Goal: Task Accomplishment & Management: Manage account settings

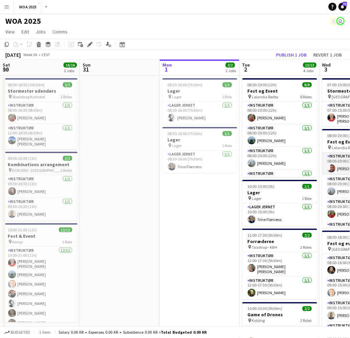
scroll to position [111, 0]
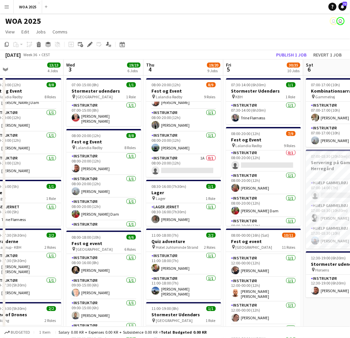
drag, startPoint x: 253, startPoint y: 39, endPoint x: 182, endPoint y: 39, distance: 70.8
click at [182, 39] on app-toolbar "Copy Paste Paste Ctrl+V Paste with crew Ctrl+Shift+V Paste linked Job Delete Gr…" at bounding box center [175, 44] width 350 height 11
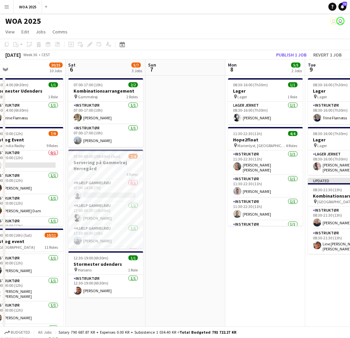
scroll to position [0, 266]
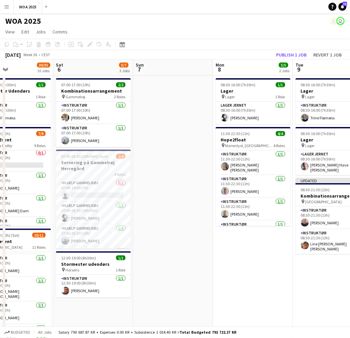
drag, startPoint x: 251, startPoint y: 68, endPoint x: -30, endPoint y: 59, distance: 281.1
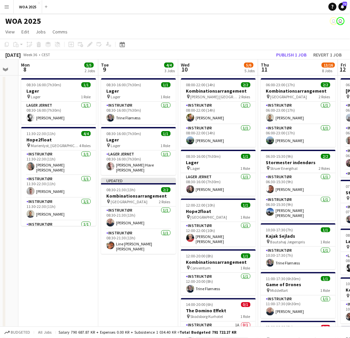
drag, startPoint x: 230, startPoint y: 68, endPoint x: 34, endPoint y: 73, distance: 195.8
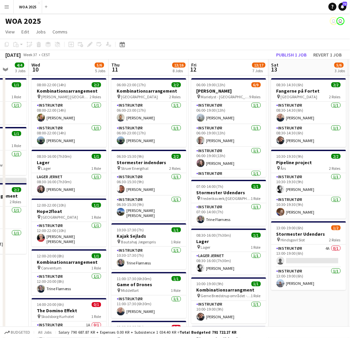
scroll to position [0, 291]
drag, startPoint x: 282, startPoint y: 73, endPoint x: 136, endPoint y: 75, distance: 146.7
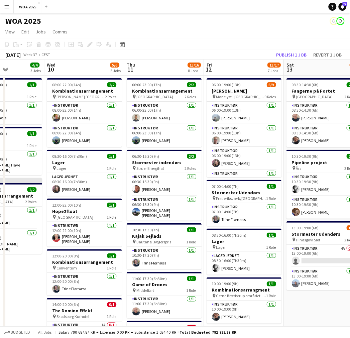
scroll to position [0, 286]
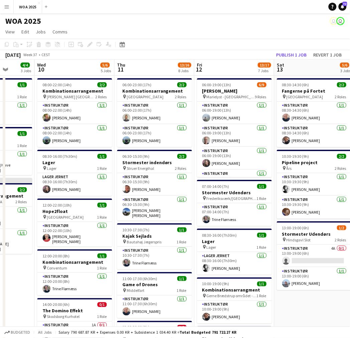
drag, startPoint x: 52, startPoint y: 68, endPoint x: 57, endPoint y: 77, distance: 10.0
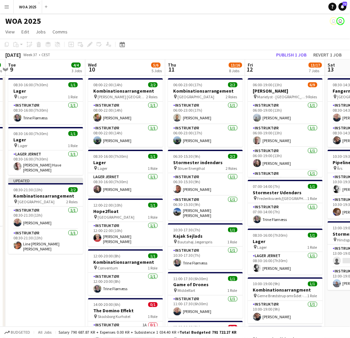
scroll to position [0, 234]
drag, startPoint x: 53, startPoint y: 64, endPoint x: 106, endPoint y: 71, distance: 53.3
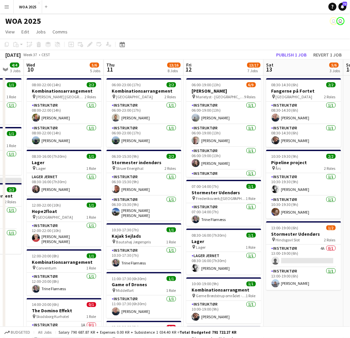
scroll to position [0, 212]
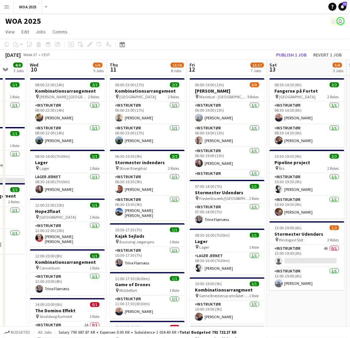
drag, startPoint x: 246, startPoint y: 194, endPoint x: 187, endPoint y: 184, distance: 59.4
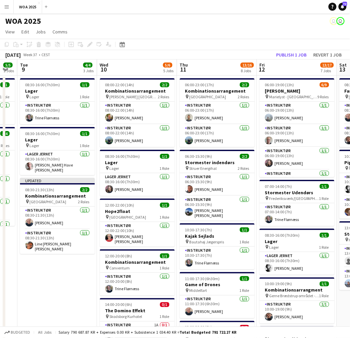
scroll to position [0, 138]
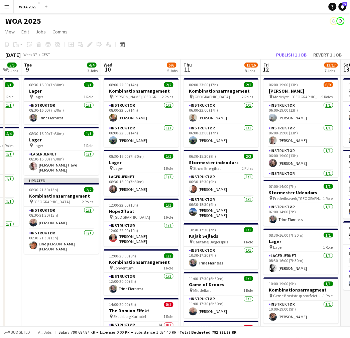
drag, startPoint x: 52, startPoint y: 208, endPoint x: 119, endPoint y: 199, distance: 67.8
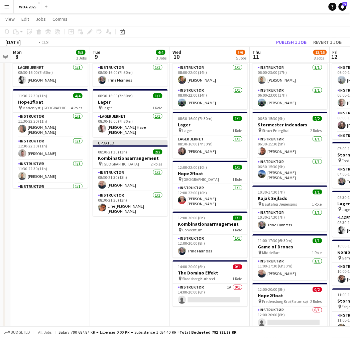
scroll to position [0, 135]
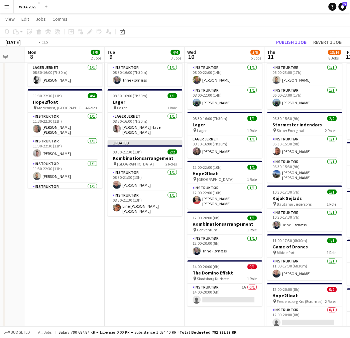
drag, startPoint x: 55, startPoint y: 223, endPoint x: 115, endPoint y: 225, distance: 59.9
click at [162, 176] on app-card-role "Instruktør 1/1 08:30-21:30 (13h) Peter Skovlund" at bounding box center [145, 180] width 75 height 23
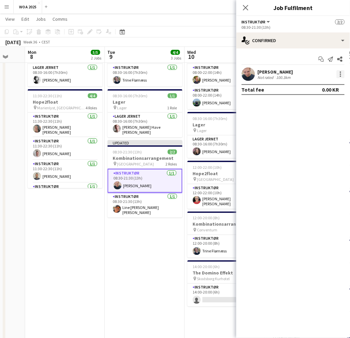
click at [340, 74] on div at bounding box center [340, 74] width 1 height 1
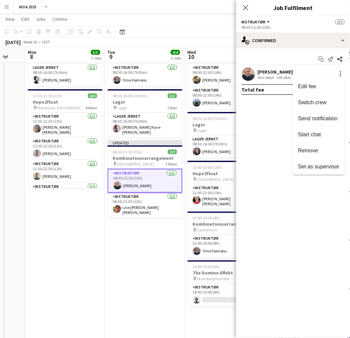
click at [316, 164] on span "Set as supervisor" at bounding box center [318, 167] width 41 height 6
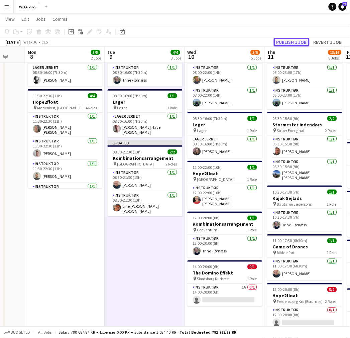
click at [286, 39] on button "Publish 1 job" at bounding box center [292, 42] width 36 height 9
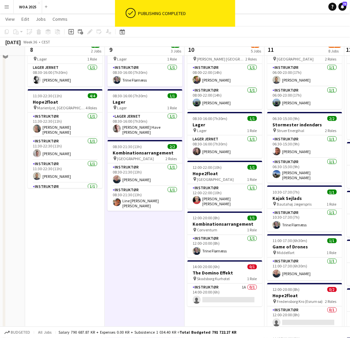
scroll to position [0, 0]
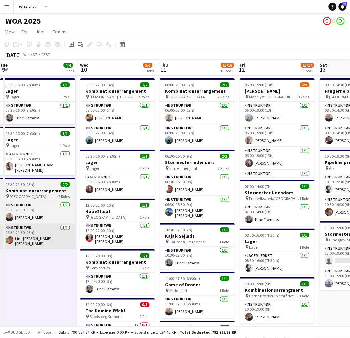
drag, startPoint x: 143, startPoint y: 278, endPoint x: 63, endPoint y: 244, distance: 86.4
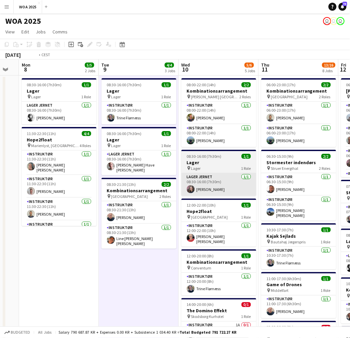
drag, startPoint x: 75, startPoint y: 221, endPoint x: 271, endPoint y: 192, distance: 197.9
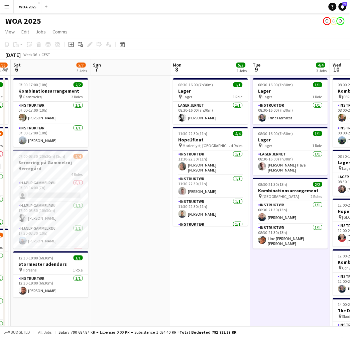
drag, startPoint x: 131, startPoint y: 205, endPoint x: 282, endPoint y: 179, distance: 153.2
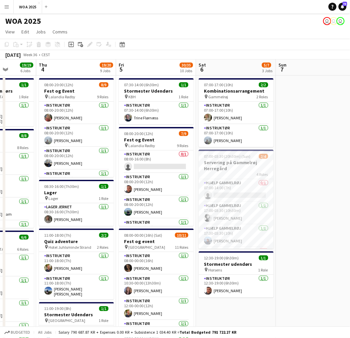
scroll to position [0, 189]
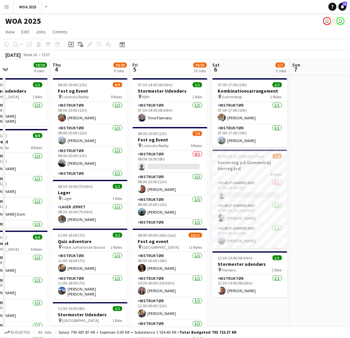
drag, startPoint x: 202, startPoint y: 185, endPoint x: 315, endPoint y: 166, distance: 114.1
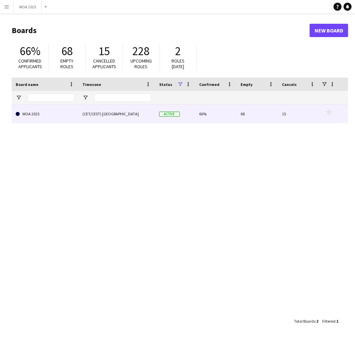
click at [119, 115] on div "(CET/CEST) [GEOGRAPHIC_DATA]" at bounding box center [117, 114] width 77 height 18
click at [39, 114] on link "WOA 2025" at bounding box center [45, 114] width 59 height 19
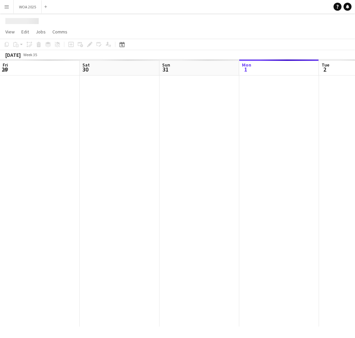
scroll to position [0, 159]
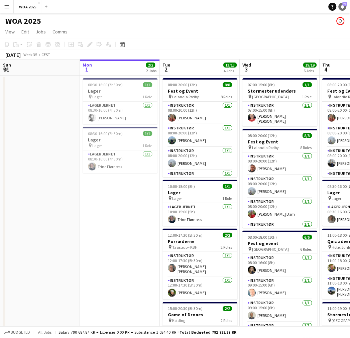
click at [341, 9] on link "Notifications 73" at bounding box center [342, 7] width 8 height 8
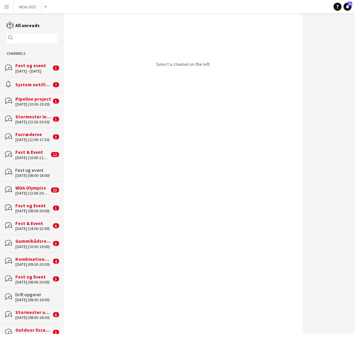
click at [32, 37] on input "text" at bounding box center [35, 38] width 41 height 6
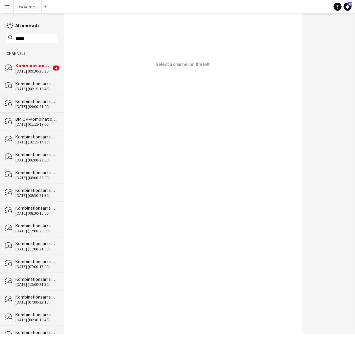
type input "*****"
click at [25, 104] on div "Kombinationsarrangement" at bounding box center [36, 101] width 42 height 6
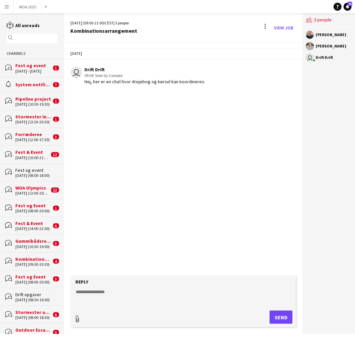
type input "**********"
click at [114, 293] on textarea at bounding box center [185, 295] width 219 height 17
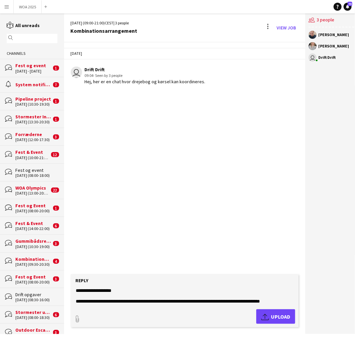
scroll to position [10, 0]
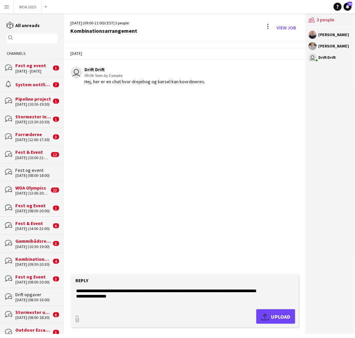
type textarea "**********"
click at [264, 316] on app-icon "Upload" at bounding box center [267, 316] width 10 height 8
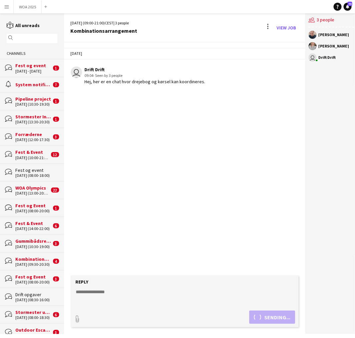
scroll to position [0, 0]
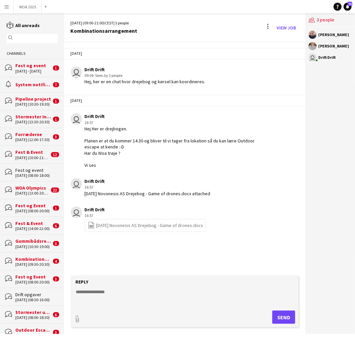
click at [135, 223] on link "file-spreadsheet [DATE] Novonesis AS Drejebog - Game of drones.docx" at bounding box center [146, 226] width 116 height 8
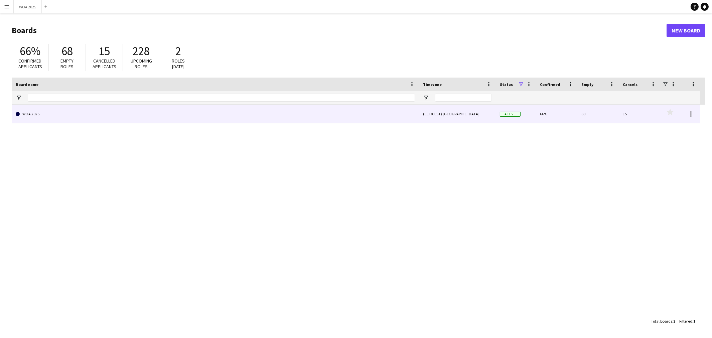
click at [324, 107] on link "WOA 2025" at bounding box center [215, 114] width 399 height 19
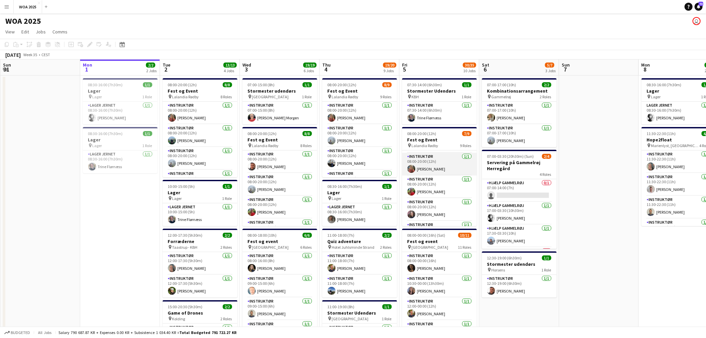
scroll to position [129, 0]
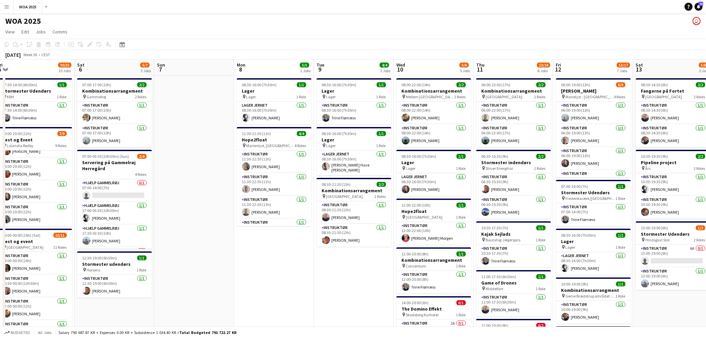
drag, startPoint x: 607, startPoint y: 165, endPoint x: 199, endPoint y: 146, distance: 408.4
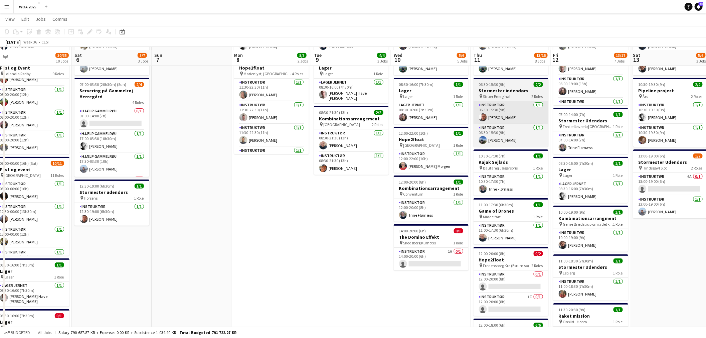
scroll to position [74, 0]
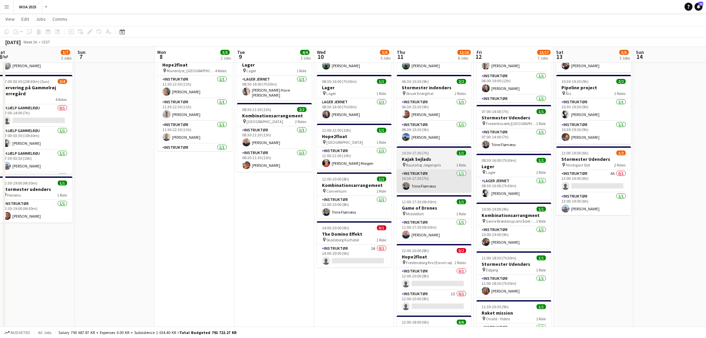
drag, startPoint x: 487, startPoint y: 187, endPoint x: 401, endPoint y: 186, distance: 85.9
click at [401, 181] on app-calendar-viewport "Wed 3 19/19 6 Jobs Thu 4 19/20 9 Jobs Fri 5 30/35 10 Jobs Sat 6 5/7 3 Jobs Sun …" at bounding box center [353, 317] width 706 height 731
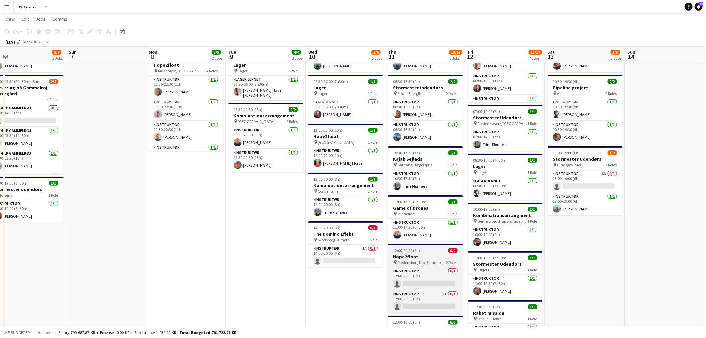
click at [418, 261] on span "Fredensborg Kro (Esrum sø)" at bounding box center [421, 262] width 46 height 5
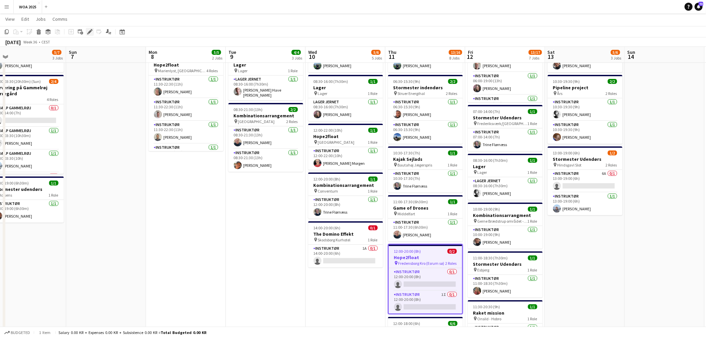
click at [88, 29] on icon "Edit" at bounding box center [89, 31] width 5 height 5
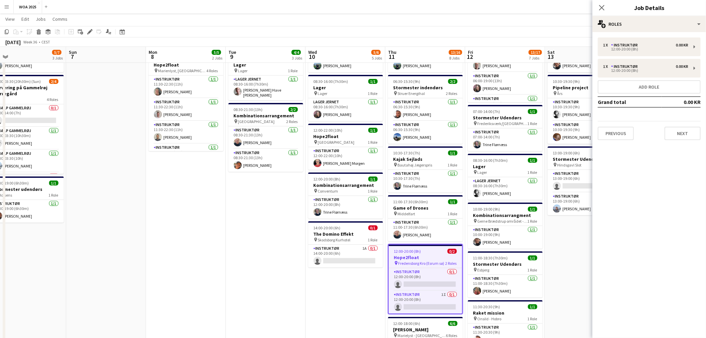
click at [653, 15] on div "Close pop-in Job Details" at bounding box center [650, 8] width 114 height 16
click at [653, 19] on div "multiple-users-add Roles" at bounding box center [650, 24] width 114 height 16
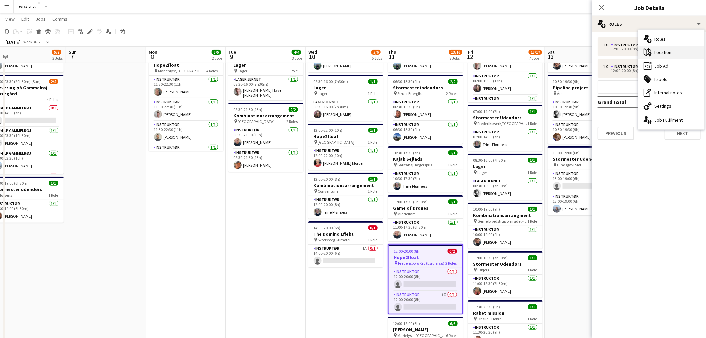
click at [656, 52] on div "maps-pin-1 Location" at bounding box center [671, 52] width 66 height 13
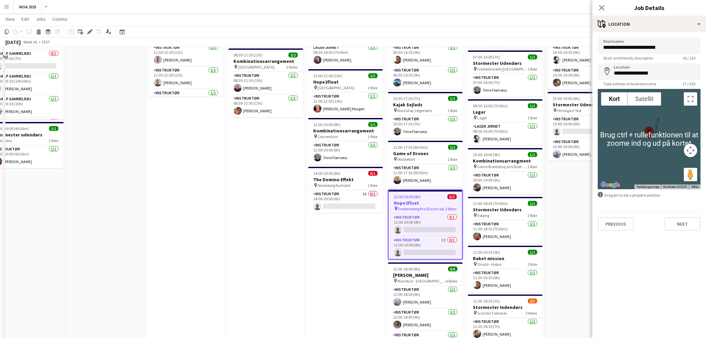
scroll to position [74, 0]
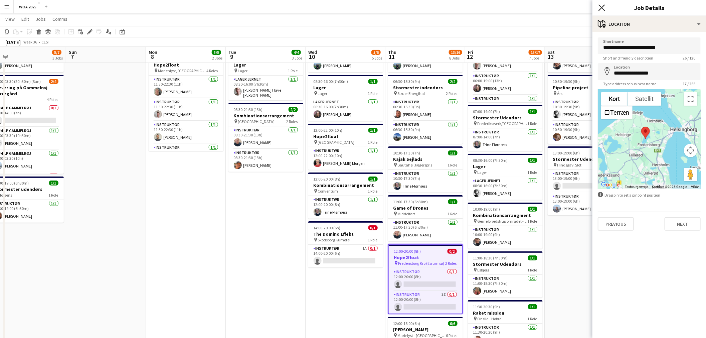
click at [602, 9] on icon "Close pop-in" at bounding box center [602, 7] width 6 height 6
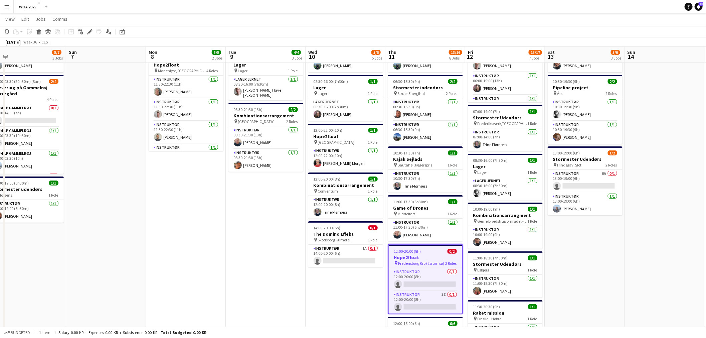
click at [259, 212] on app-date-cell "08:30-16:00 (7h30m) 1/1 Lager pin Lager 1 Role Instruktør 1/1 08:30-16:00 (7h30…" at bounding box center [266, 342] width 80 height 683
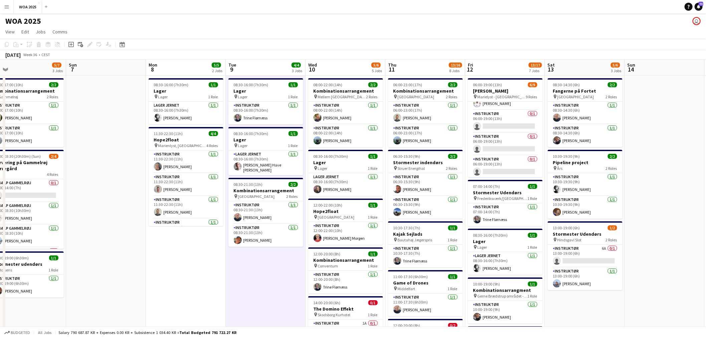
scroll to position [129, 0]
click at [501, 125] on app-card-role "Instruktør 0/1 06:00-19:00 (13h) single-neutral-actions" at bounding box center [505, 120] width 75 height 23
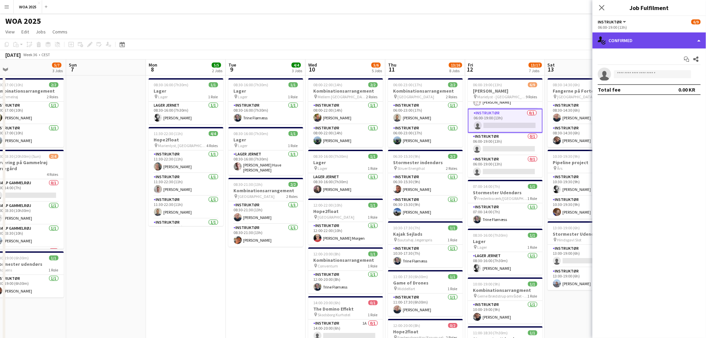
click at [672, 39] on div "single-neutral-actions-check-2 Confirmed" at bounding box center [650, 40] width 114 height 16
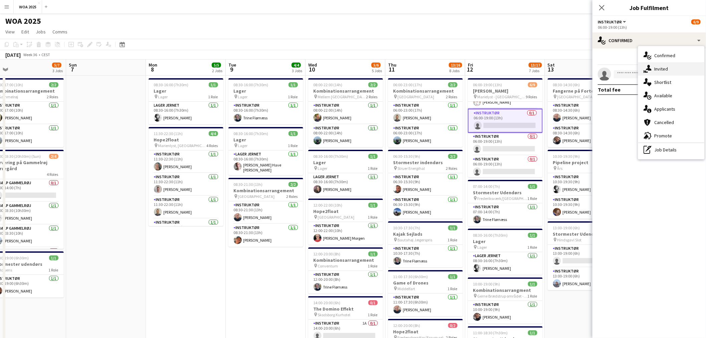
click at [669, 71] on div "single-neutral-actions-share-1 Invited" at bounding box center [671, 68] width 66 height 13
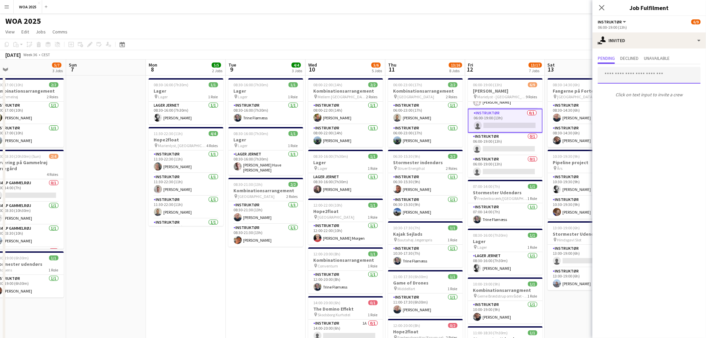
click at [628, 71] on input "text" at bounding box center [649, 75] width 103 height 17
type input "*"
type input "*****"
click at [632, 101] on mat-option "Freja Schnell Active fschnell@live.dk" at bounding box center [649, 94] width 103 height 16
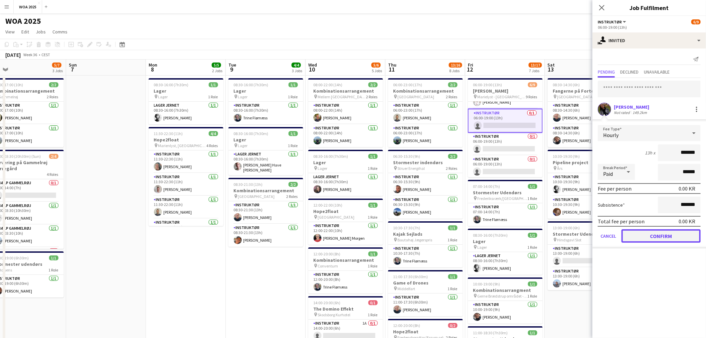
click at [654, 233] on button "Confirm" at bounding box center [661, 235] width 79 height 13
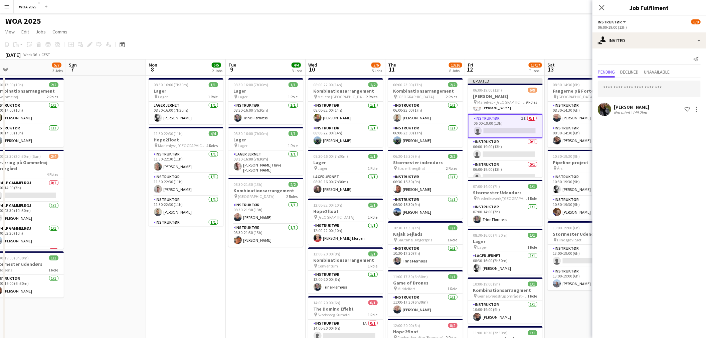
click at [550, 40] on app-toolbar "Copy Paste Paste Ctrl+V Paste with crew Ctrl+Shift+V Paste linked Job Delete Gr…" at bounding box center [353, 44] width 706 height 11
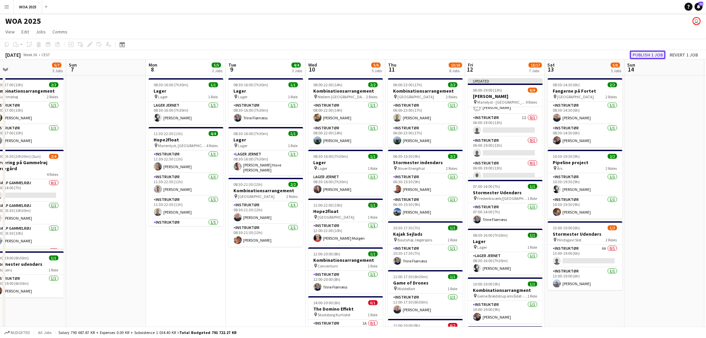
click at [637, 54] on button "Publish 1 job" at bounding box center [648, 54] width 36 height 9
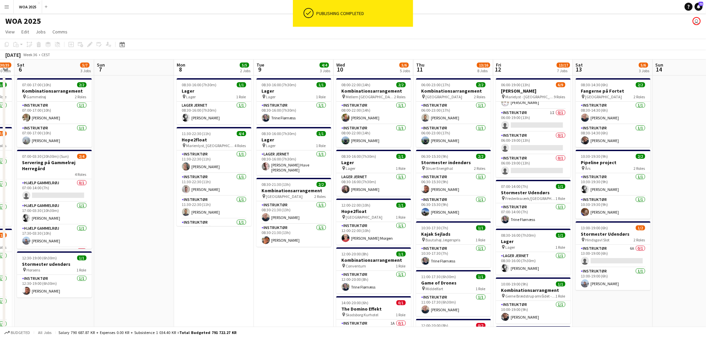
scroll to position [0, 224]
drag, startPoint x: 289, startPoint y: 258, endPoint x: 312, endPoint y: 260, distance: 23.8
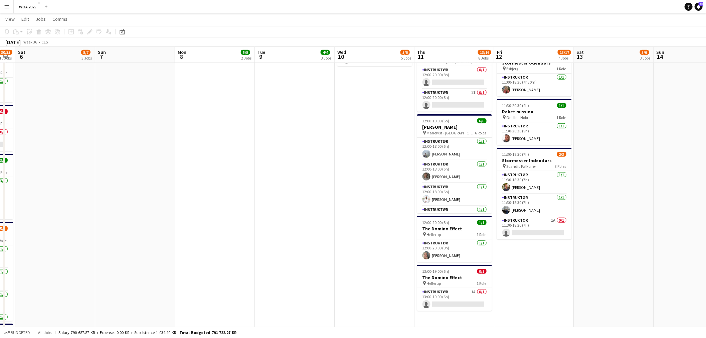
scroll to position [260, 0]
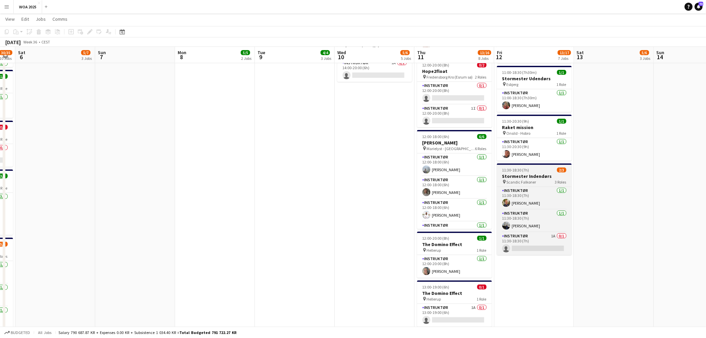
click at [523, 181] on span "Scandic Falkoner" at bounding box center [522, 181] width 30 height 5
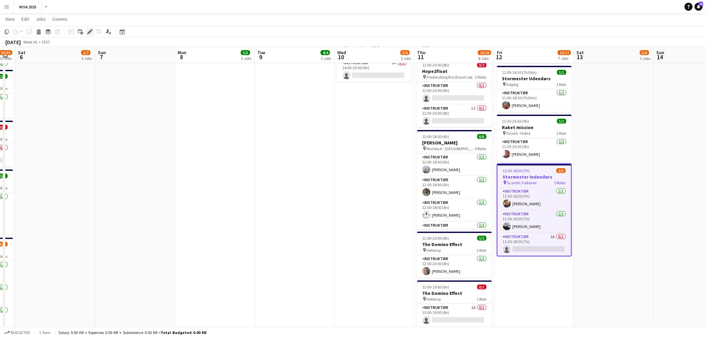
click at [89, 31] on icon at bounding box center [90, 32] width 4 height 4
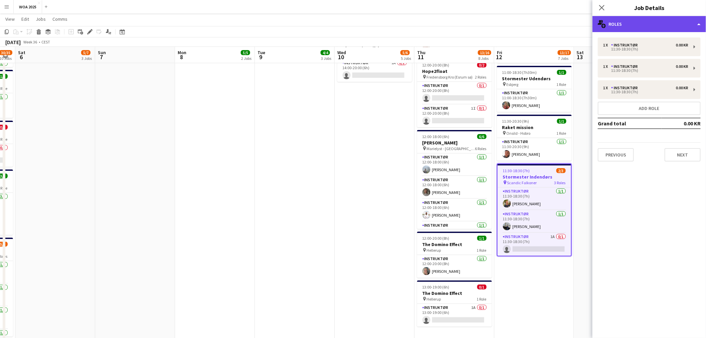
click at [636, 26] on div "multiple-users-add Roles" at bounding box center [650, 24] width 114 height 16
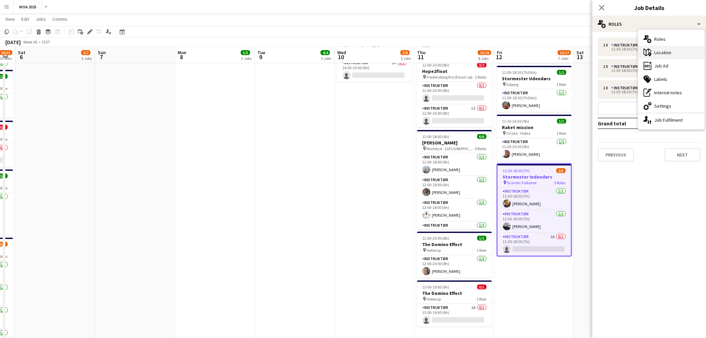
click at [676, 55] on div "maps-pin-1 Location" at bounding box center [671, 52] width 66 height 13
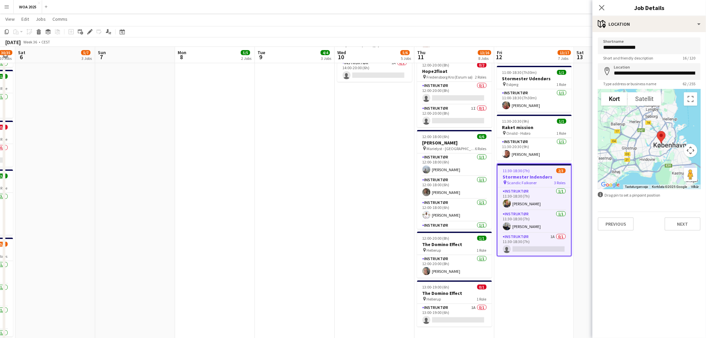
click at [400, 179] on app-date-cell "08:00-22:00 (14h) 2/2 Kombinationsarrangement pin Mellem Århus og Aalborg 2 Rol…" at bounding box center [375, 156] width 80 height 683
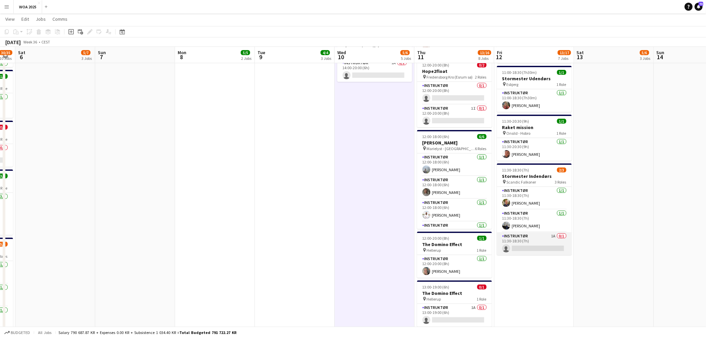
drag, startPoint x: 543, startPoint y: 242, endPoint x: 551, endPoint y: 235, distance: 10.0
click at [543, 241] on app-card-role "Instruktør 1A 0/1 11:30-18:30 (7h) single-neutral-actions" at bounding box center [534, 243] width 75 height 23
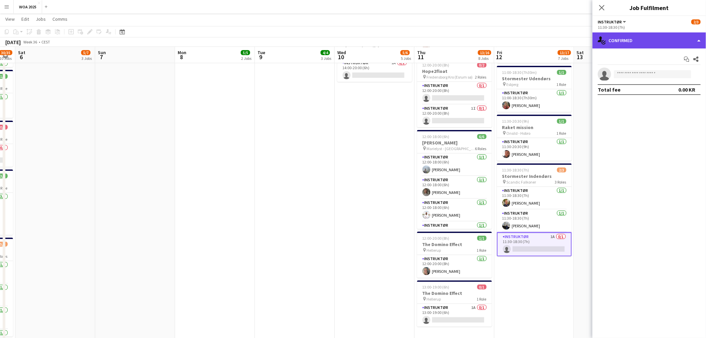
click at [644, 44] on div "single-neutral-actions-check-2 Confirmed" at bounding box center [650, 40] width 114 height 16
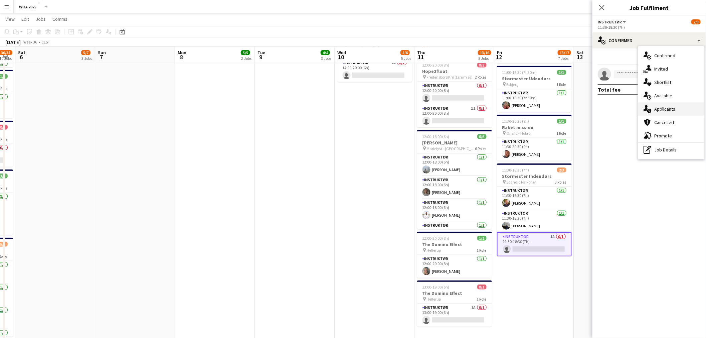
click at [672, 109] on div "single-neutral-actions-information Applicants" at bounding box center [671, 108] width 66 height 13
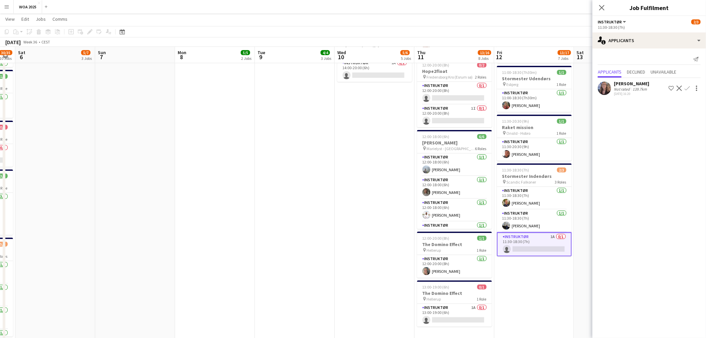
click at [374, 151] on app-date-cell "08:00-22:00 (14h) 2/2 Kombinationsarrangement pin Mellem Århus og Aalborg 2 Rol…" at bounding box center [375, 156] width 80 height 683
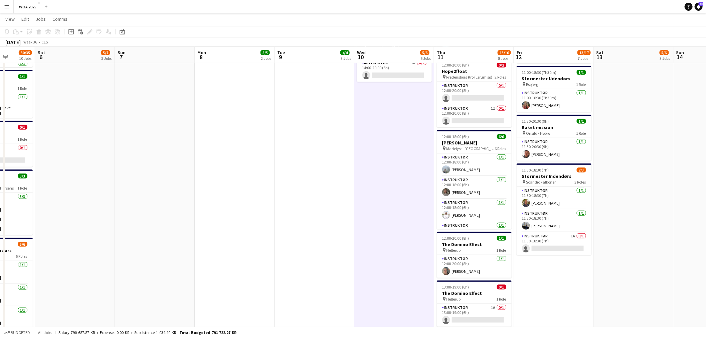
drag, startPoint x: 372, startPoint y: 128, endPoint x: 408, endPoint y: 199, distance: 79.8
click at [406, 196] on app-calendar-viewport "Wed 3 19/19 6 Jobs Thu 4 19/20 9 Jobs Fri 5 30/35 10 Jobs Sat 6 5/7 3 Jobs Sun …" at bounding box center [353, 131] width 706 height 731
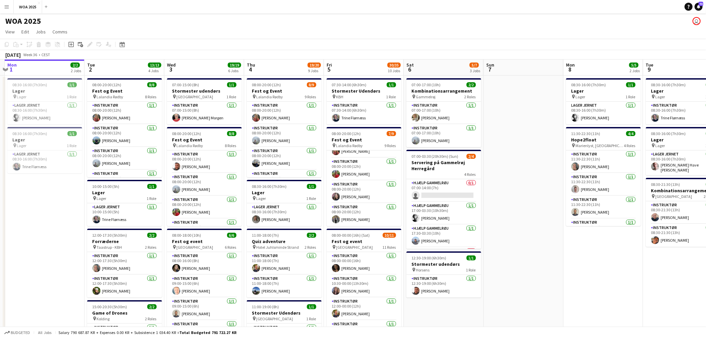
scroll to position [0, 146]
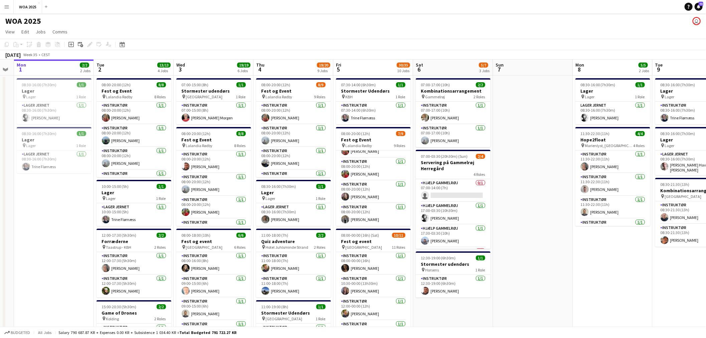
drag, startPoint x: 259, startPoint y: 232, endPoint x: 623, endPoint y: 195, distance: 365.4
click at [455, 195] on app-card-role "Hjælp Gammelrøj 0/1 07:00-14:00 (7h) single-neutral-actions" at bounding box center [453, 190] width 75 height 23
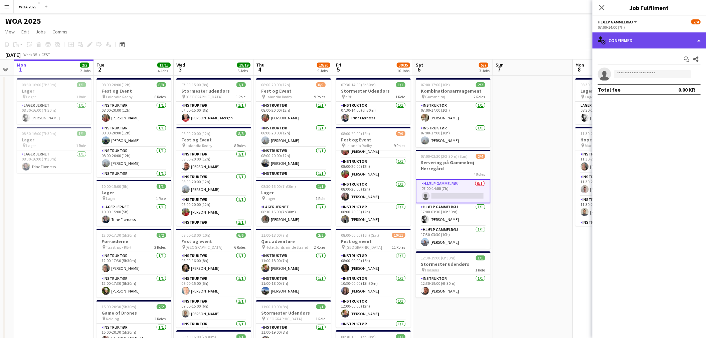
click at [633, 39] on div "single-neutral-actions-check-2 Confirmed" at bounding box center [650, 40] width 114 height 16
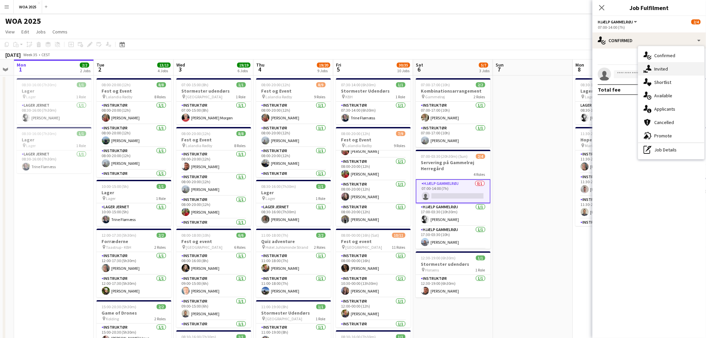
click at [662, 69] on div "single-neutral-actions-share-1 Invited" at bounding box center [671, 68] width 66 height 13
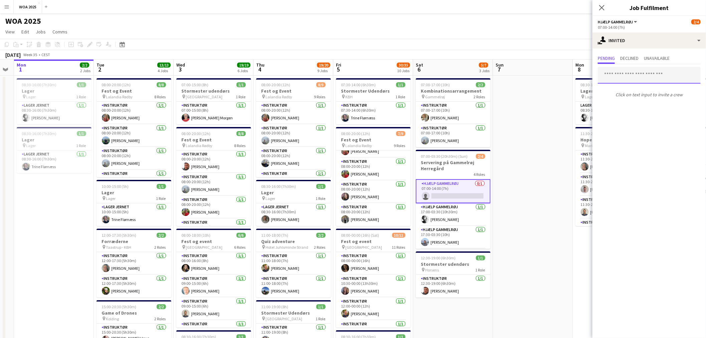
click at [630, 76] on input "text" at bounding box center [649, 75] width 103 height 17
type input "*"
